Goal: Obtain resource: Download file/media

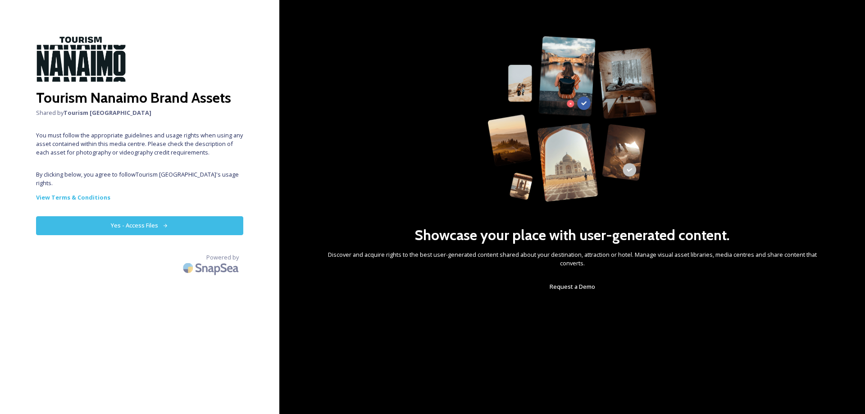
click at [160, 216] on button "Yes - Access Files" at bounding box center [139, 225] width 207 height 18
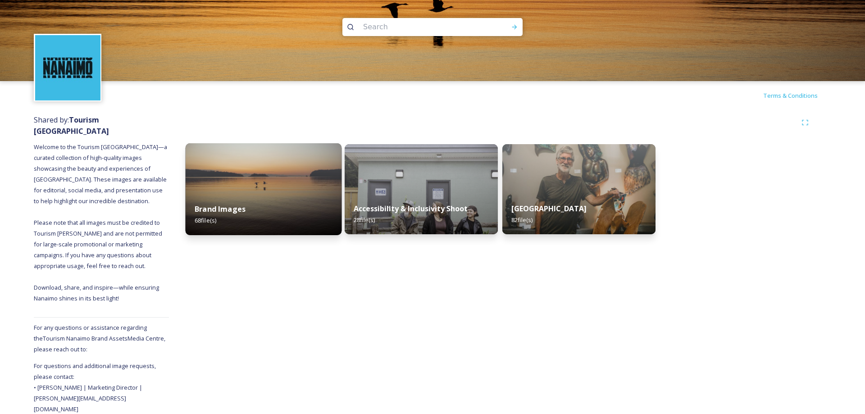
click at [237, 189] on img at bounding box center [264, 189] width 156 height 92
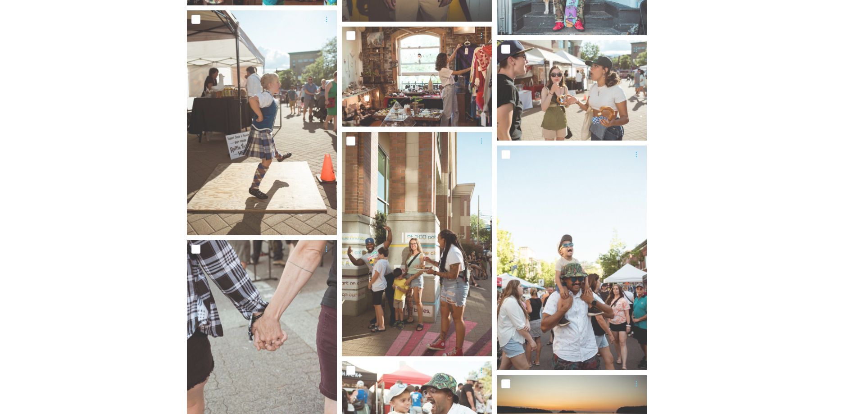
scroll to position [2944, 0]
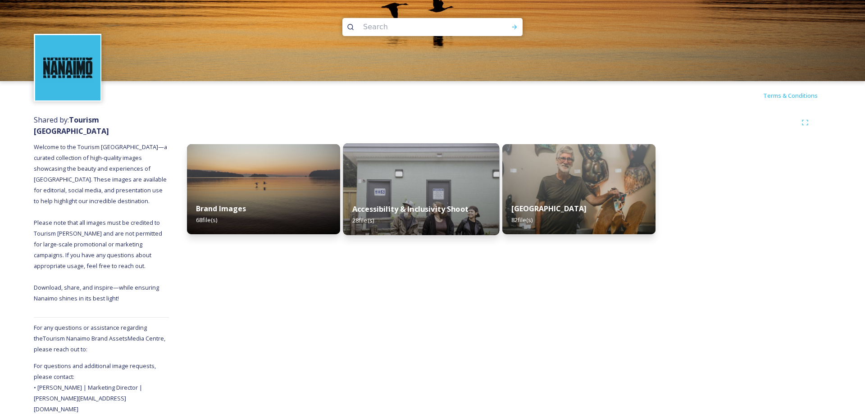
click at [387, 182] on img at bounding box center [421, 189] width 156 height 92
click at [399, 186] on img at bounding box center [421, 189] width 156 height 92
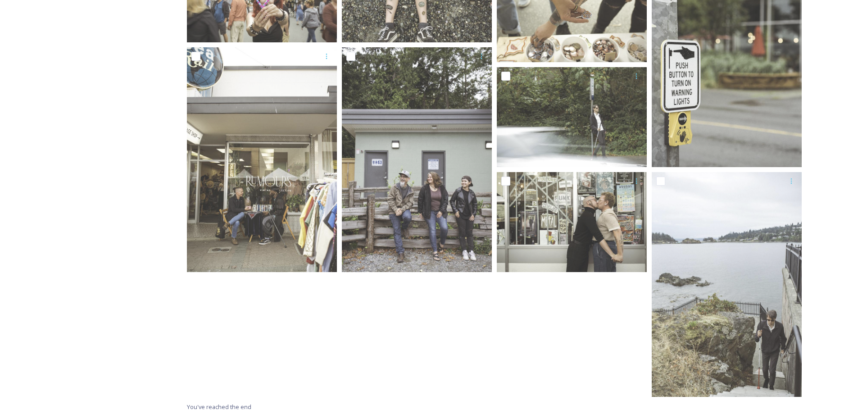
scroll to position [1006, 0]
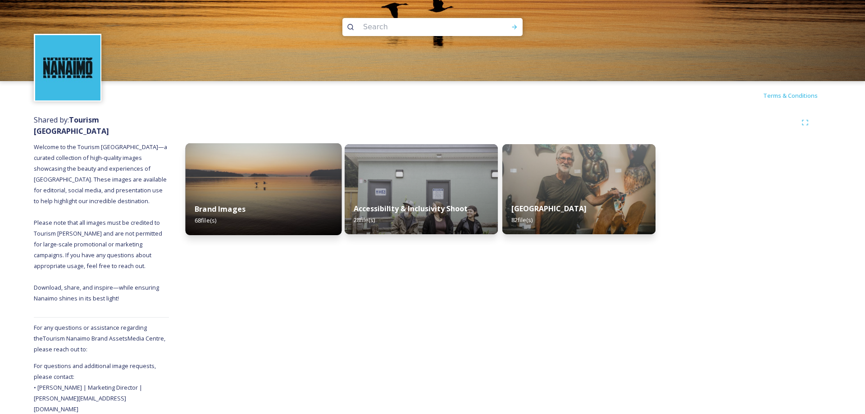
click at [247, 180] on img at bounding box center [264, 189] width 156 height 92
